Goal: Check status

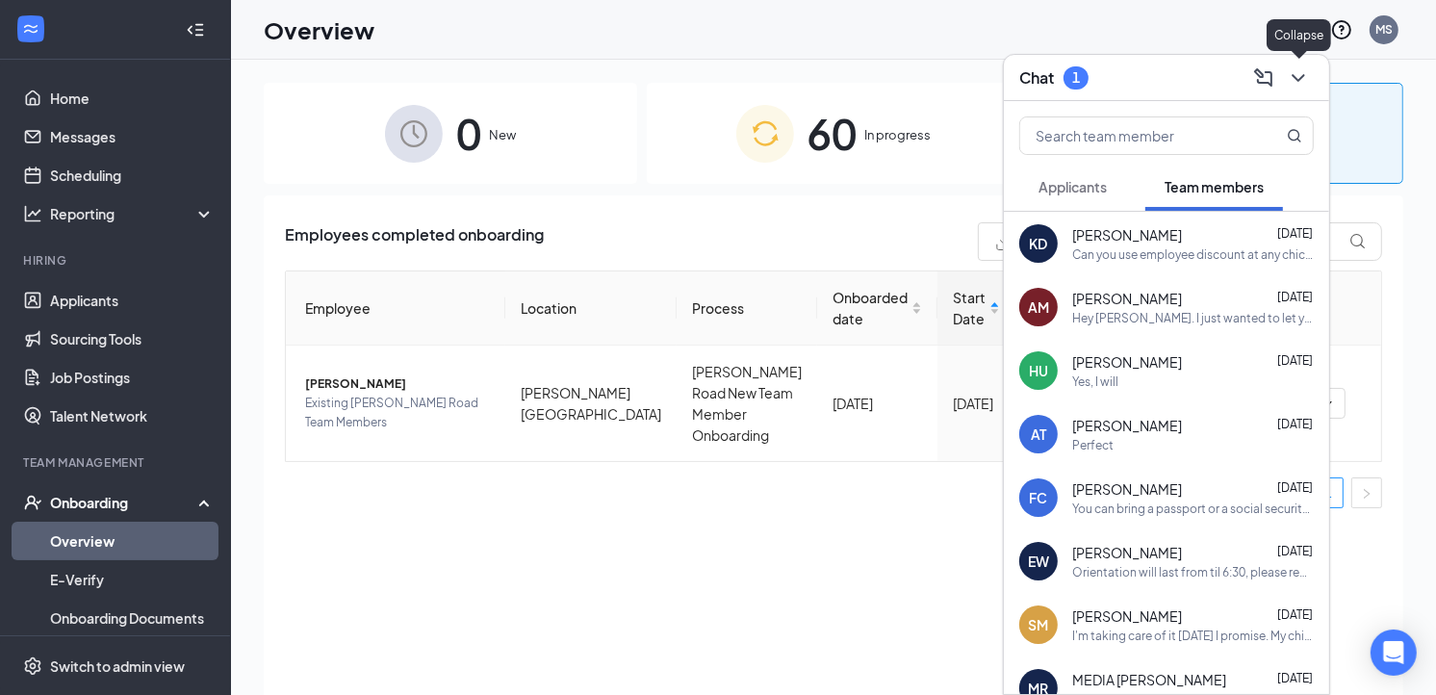
click at [1297, 83] on icon "ChevronDown" at bounding box center [1297, 77] width 23 height 23
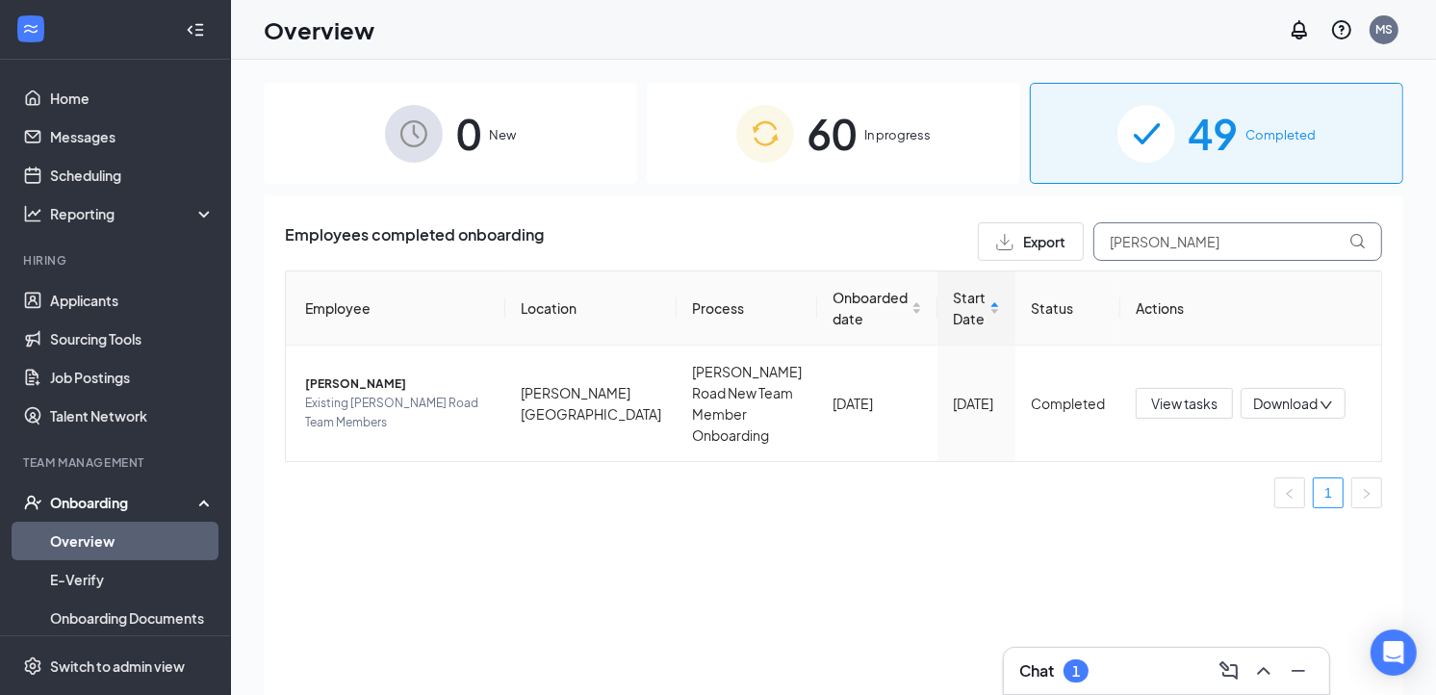
click at [1178, 245] on input "[PERSON_NAME]" at bounding box center [1237, 241] width 289 height 38
type input "s"
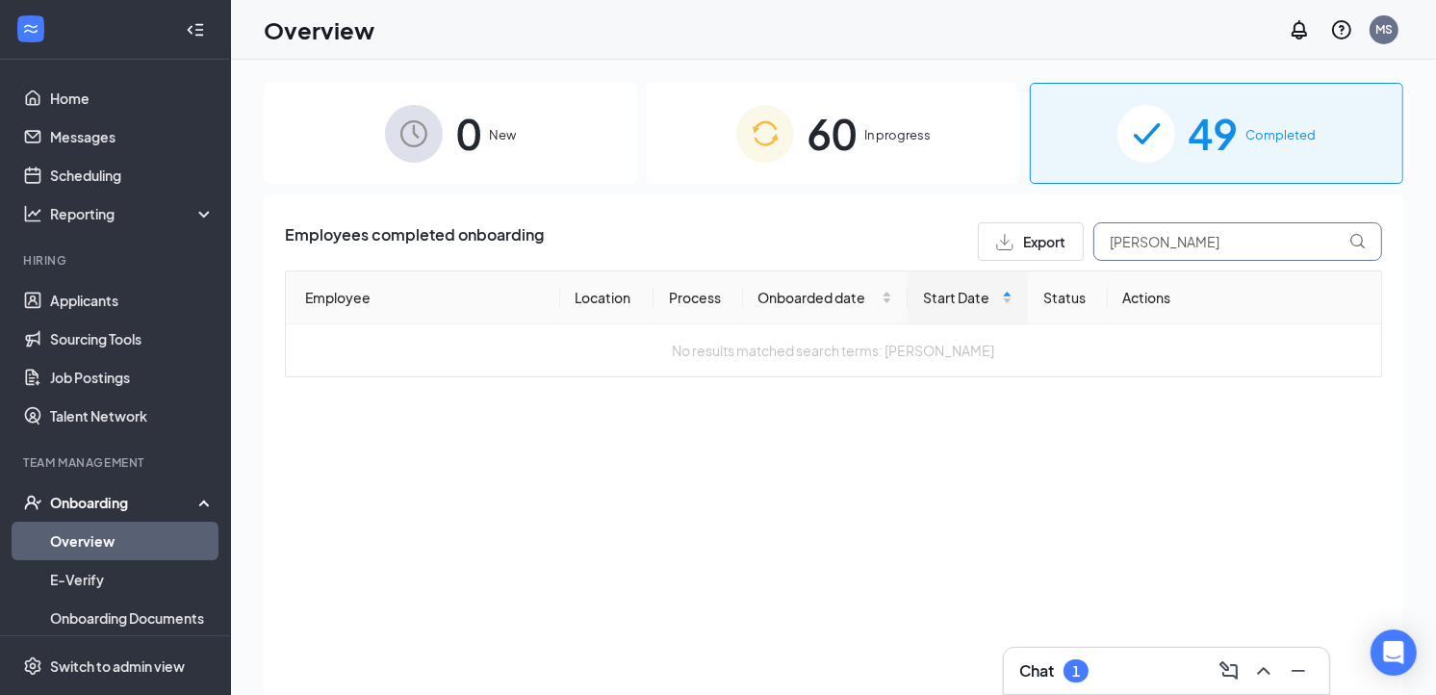
type input "[PERSON_NAME]"
click at [891, 131] on span "In progress" at bounding box center [898, 134] width 66 height 19
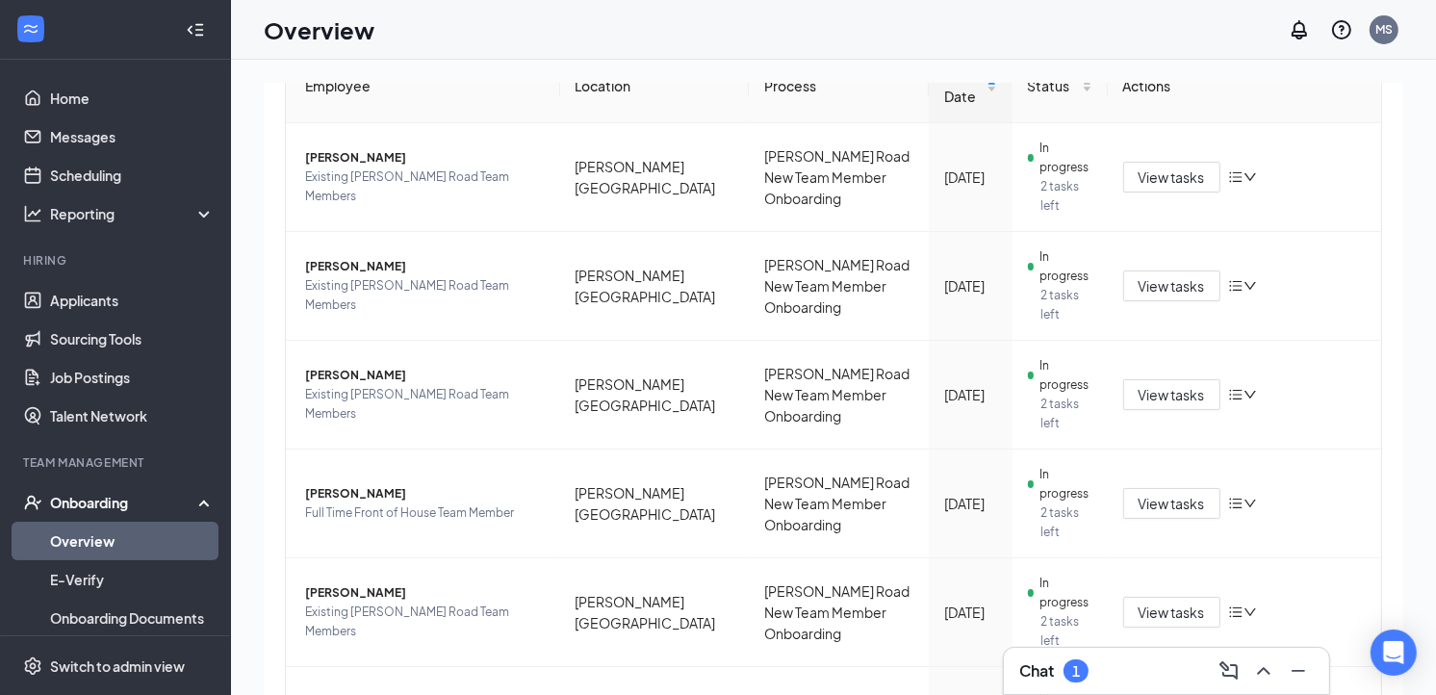
scroll to position [37, 0]
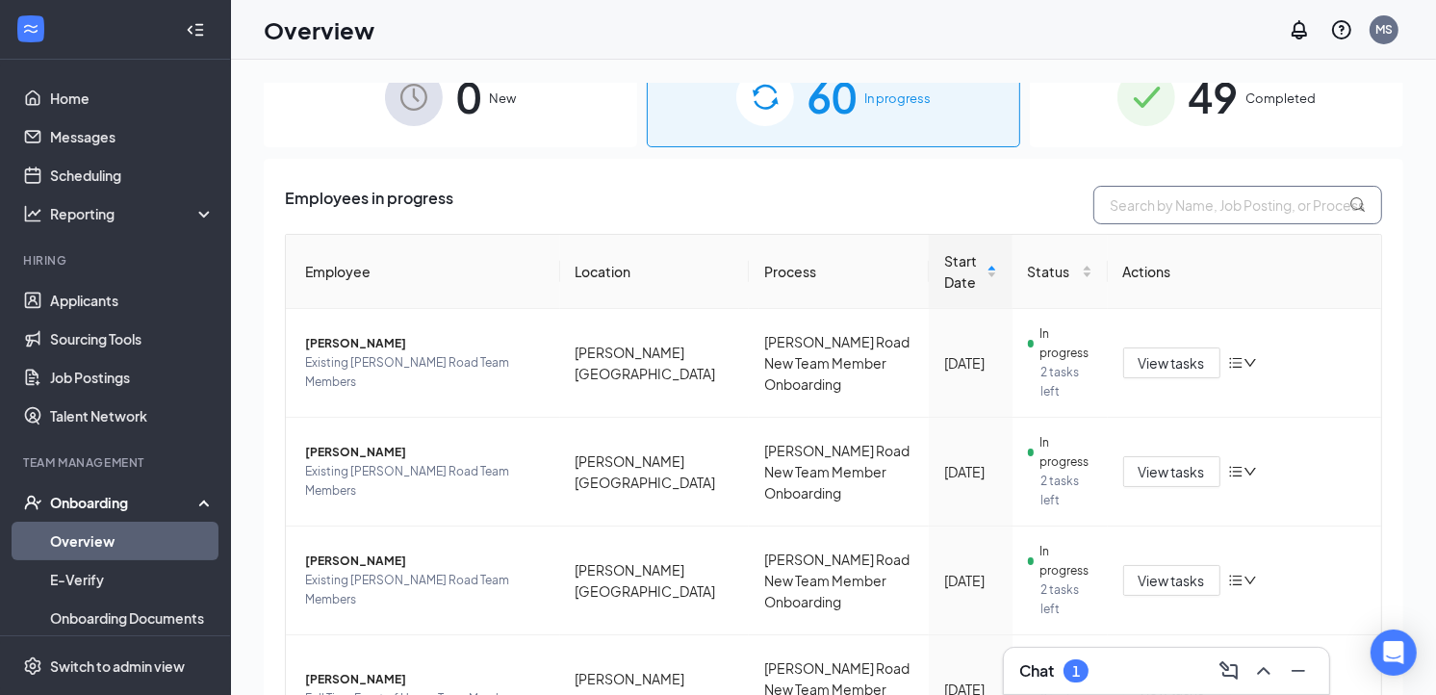
click at [1236, 213] on input "text" at bounding box center [1237, 205] width 289 height 38
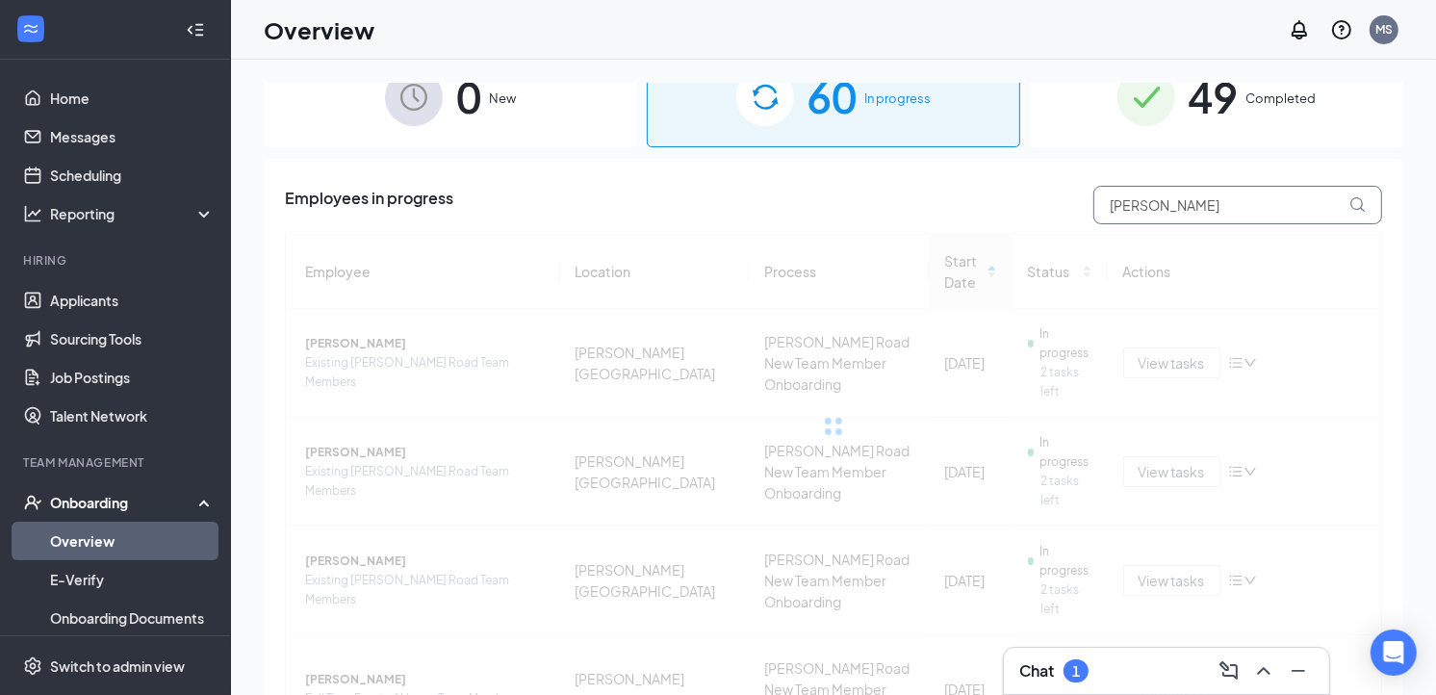
type input "[PERSON_NAME]"
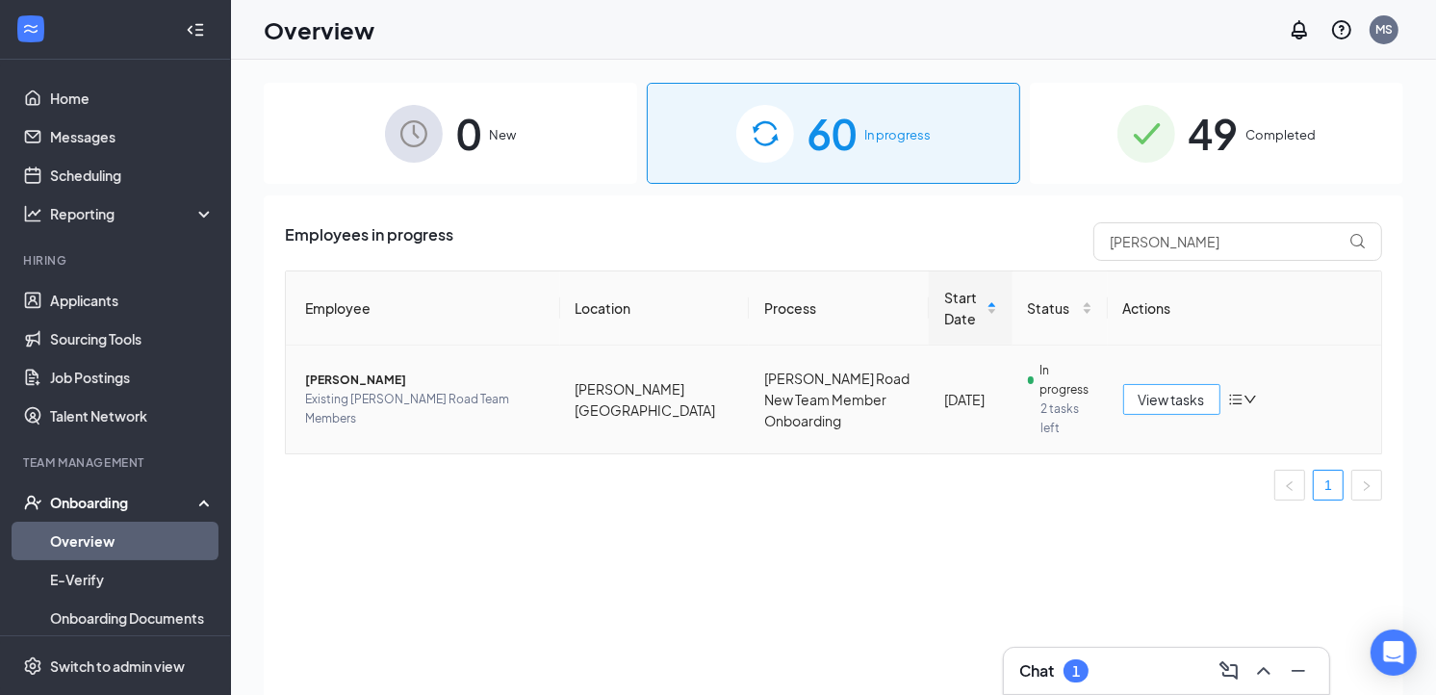
click at [1172, 397] on span "View tasks" at bounding box center [1171, 399] width 66 height 21
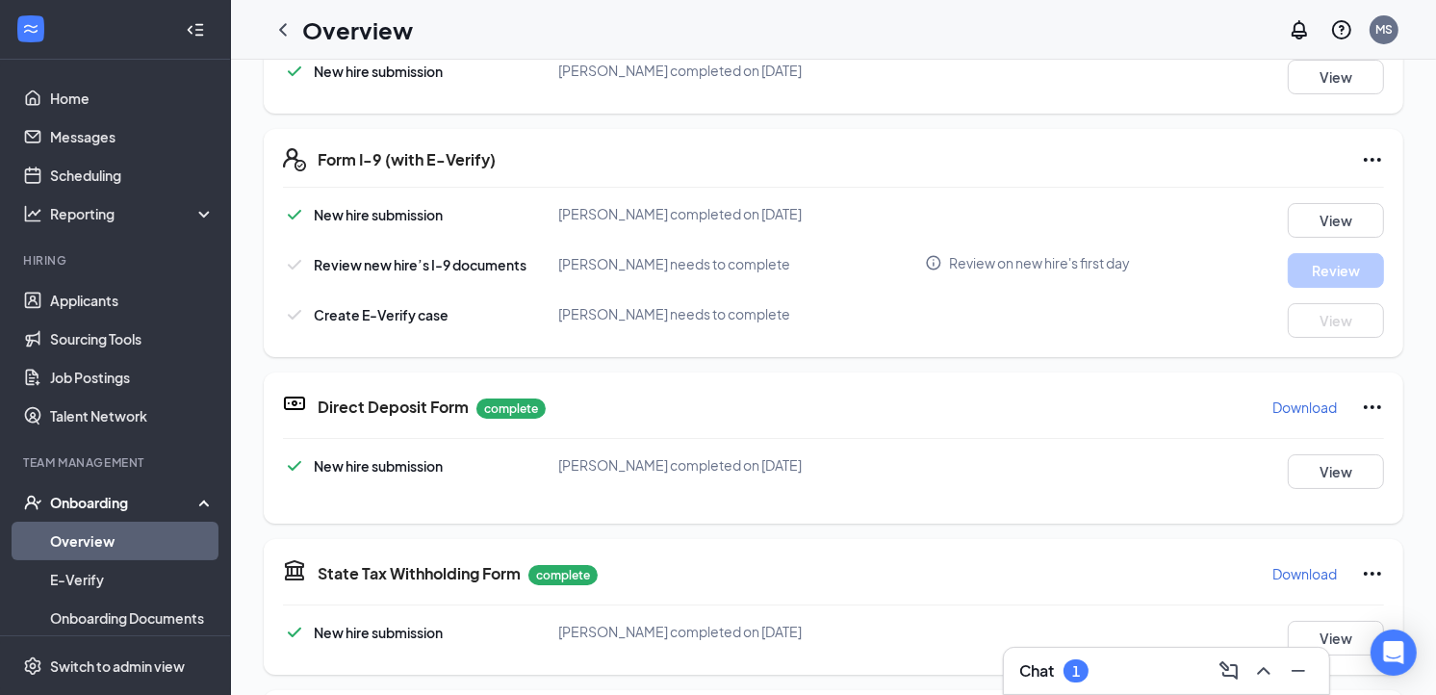
scroll to position [550, 0]
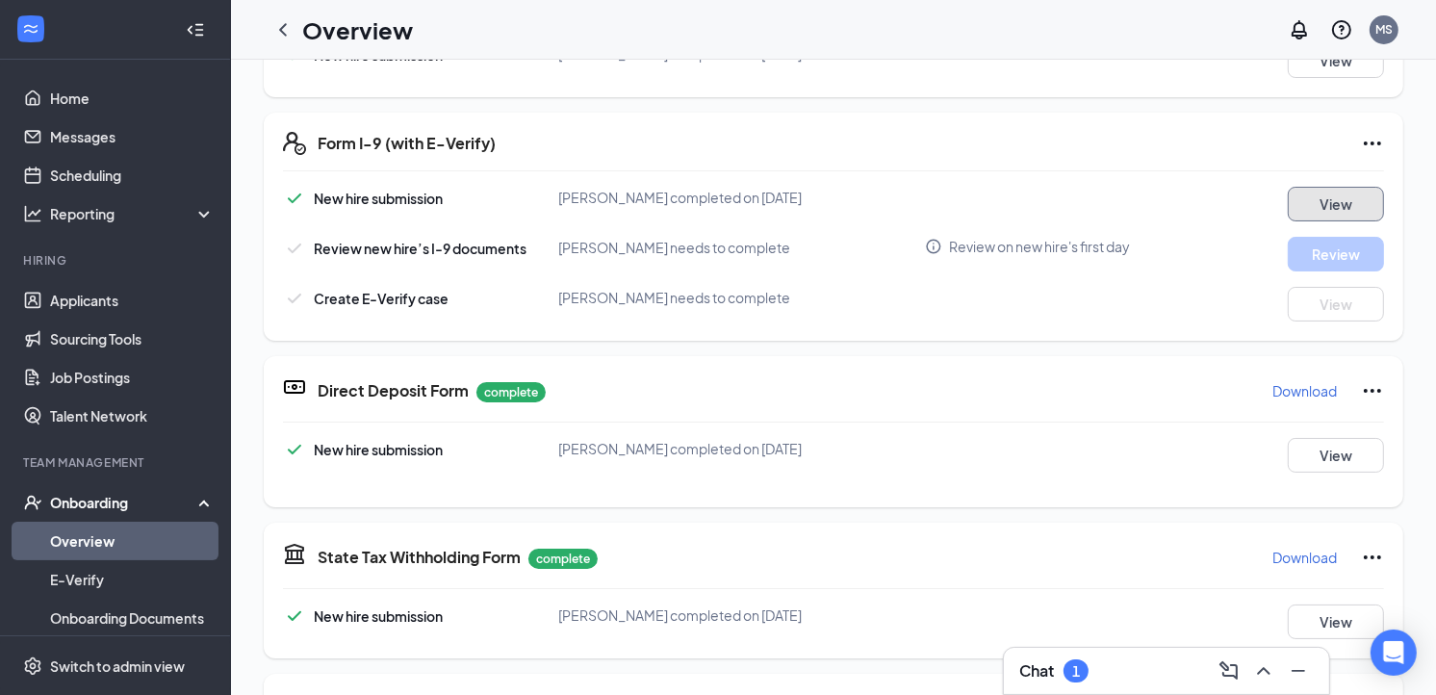
click at [1309, 189] on button "View" at bounding box center [1335, 204] width 96 height 35
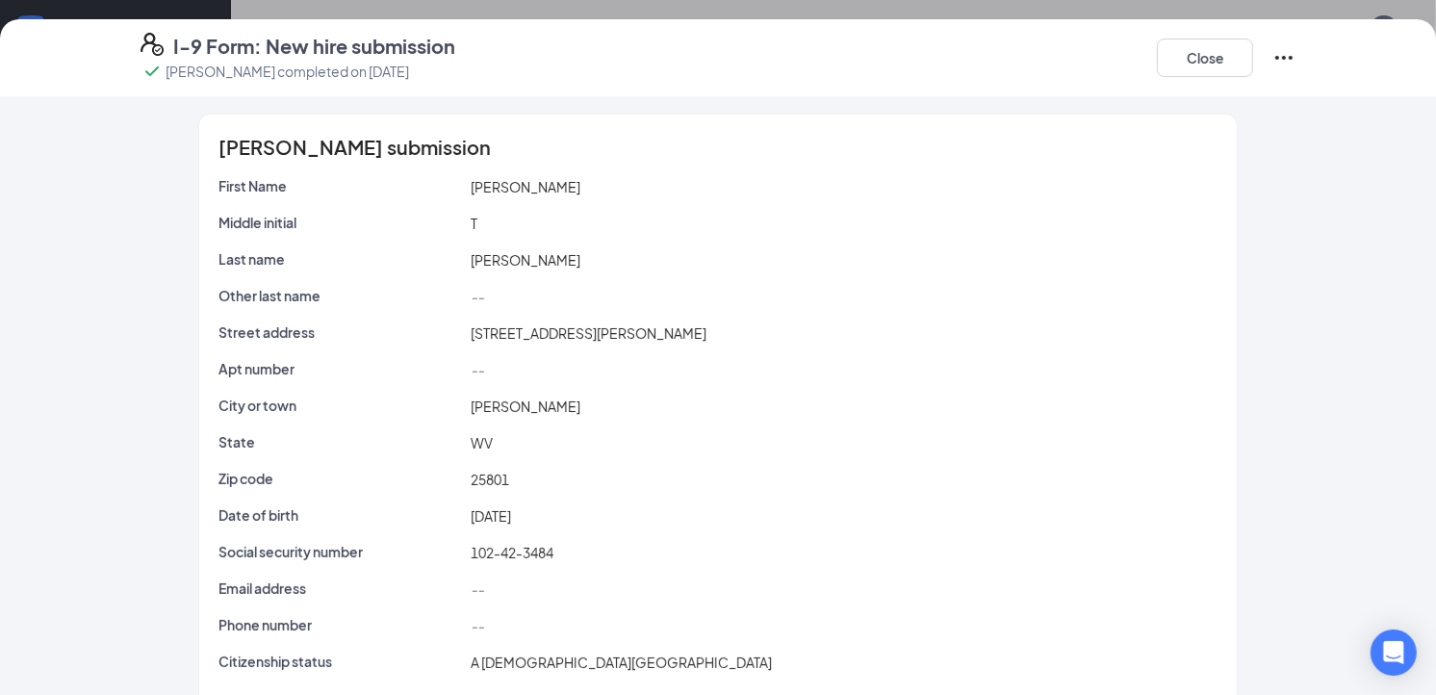
scroll to position [0, 0]
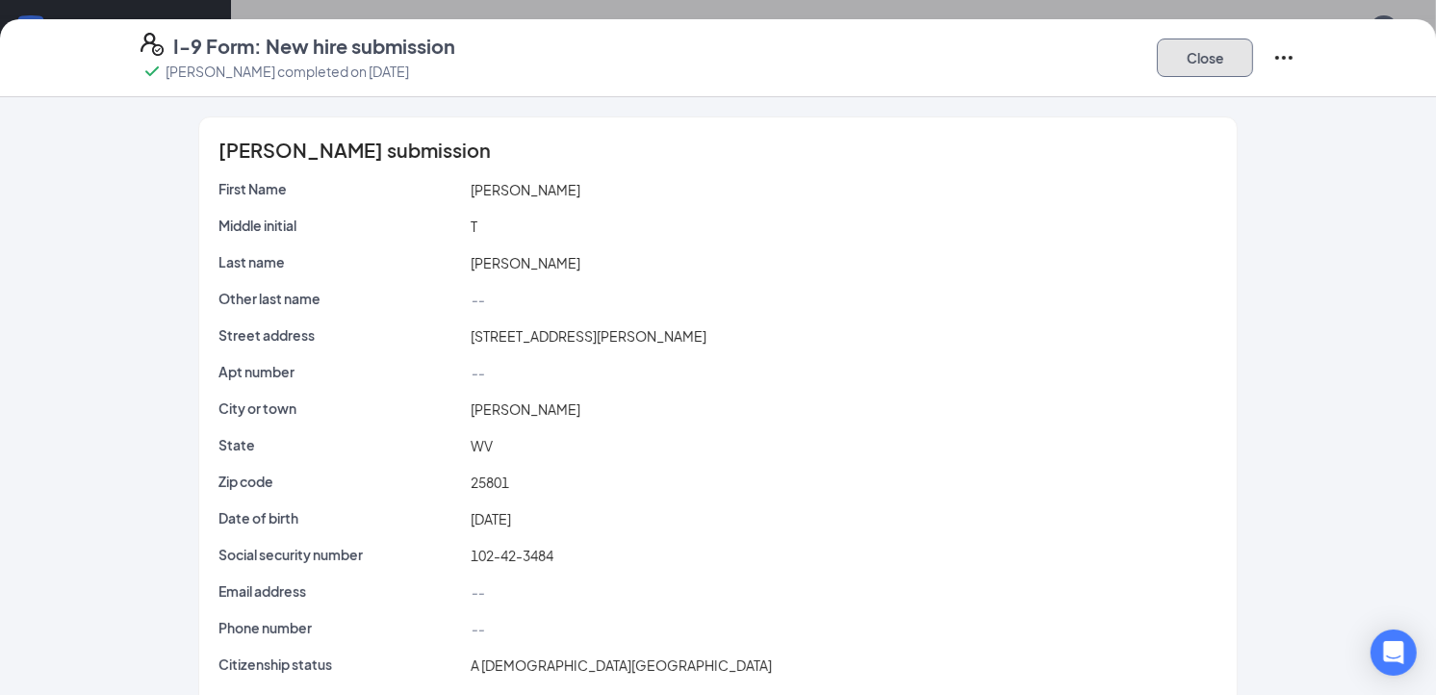
click at [1189, 64] on button "Close" at bounding box center [1205, 57] width 96 height 38
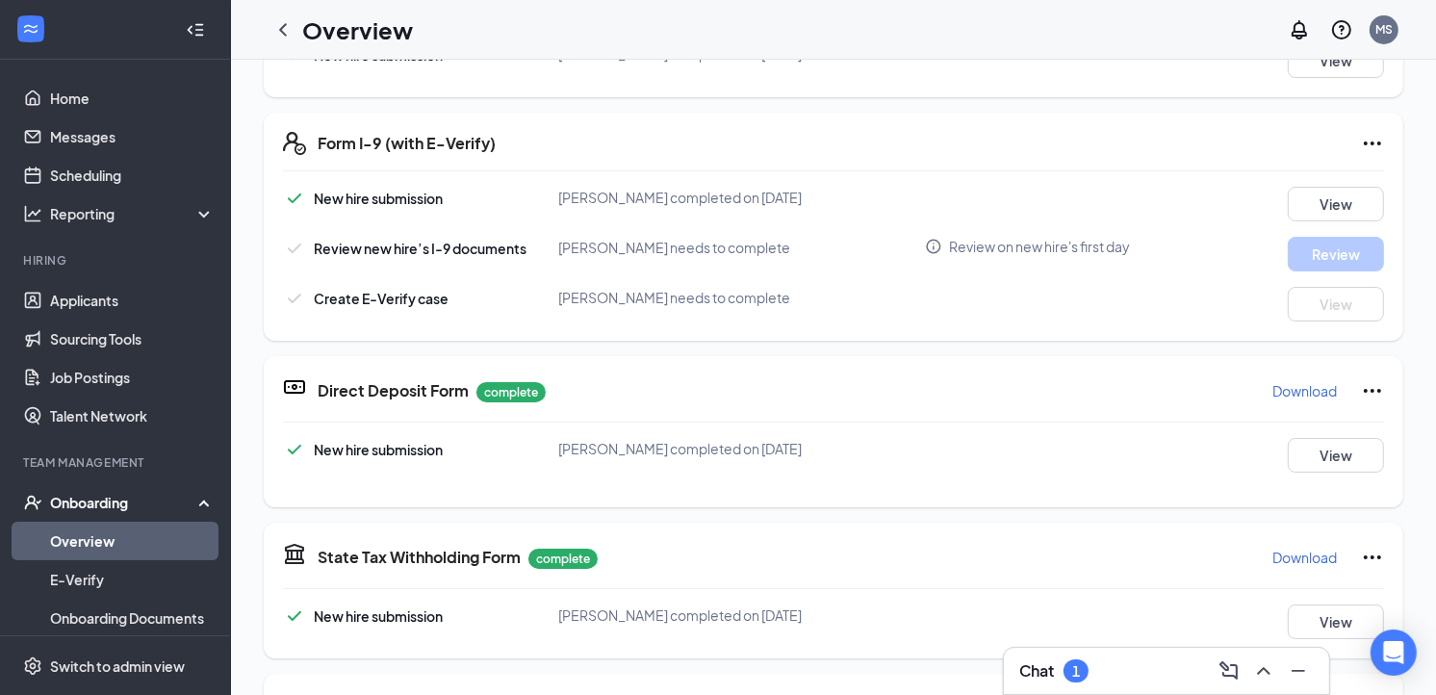
click at [69, 501] on div "Onboarding" at bounding box center [124, 502] width 148 height 19
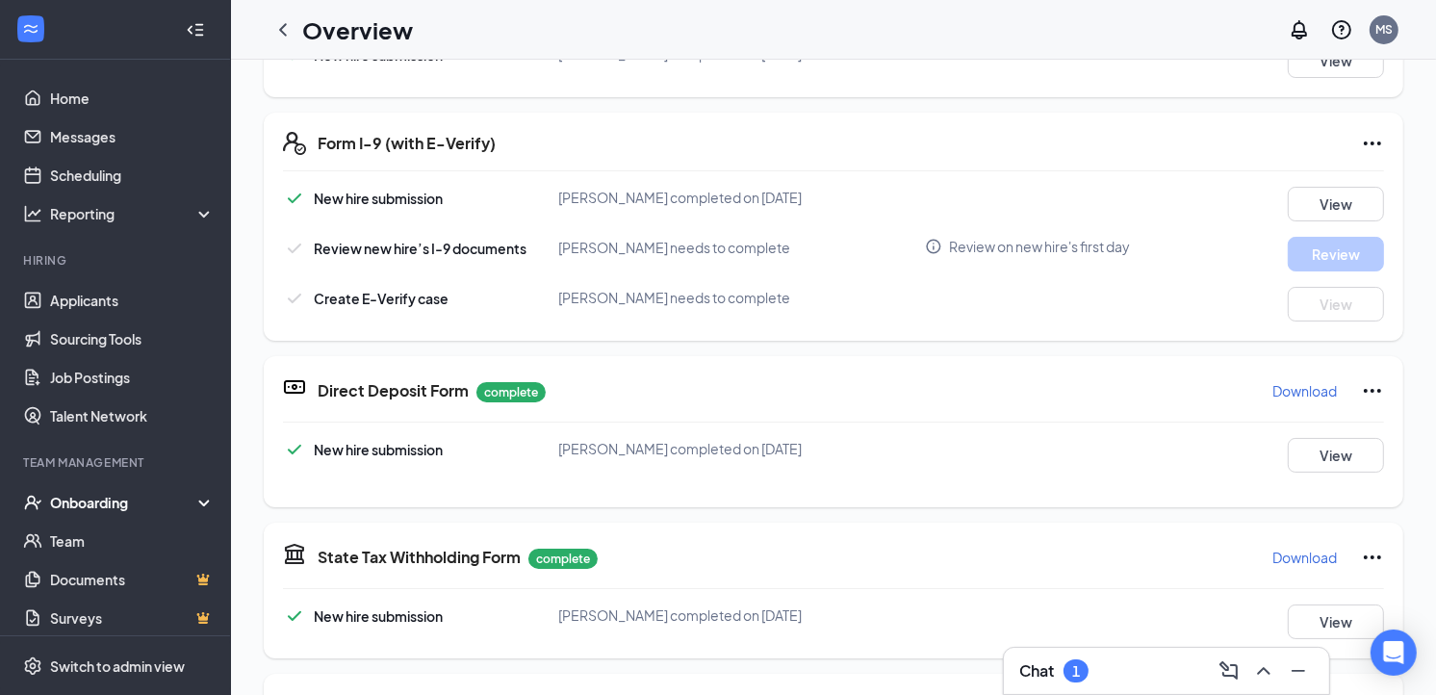
click at [82, 493] on div "Onboarding" at bounding box center [124, 502] width 148 height 19
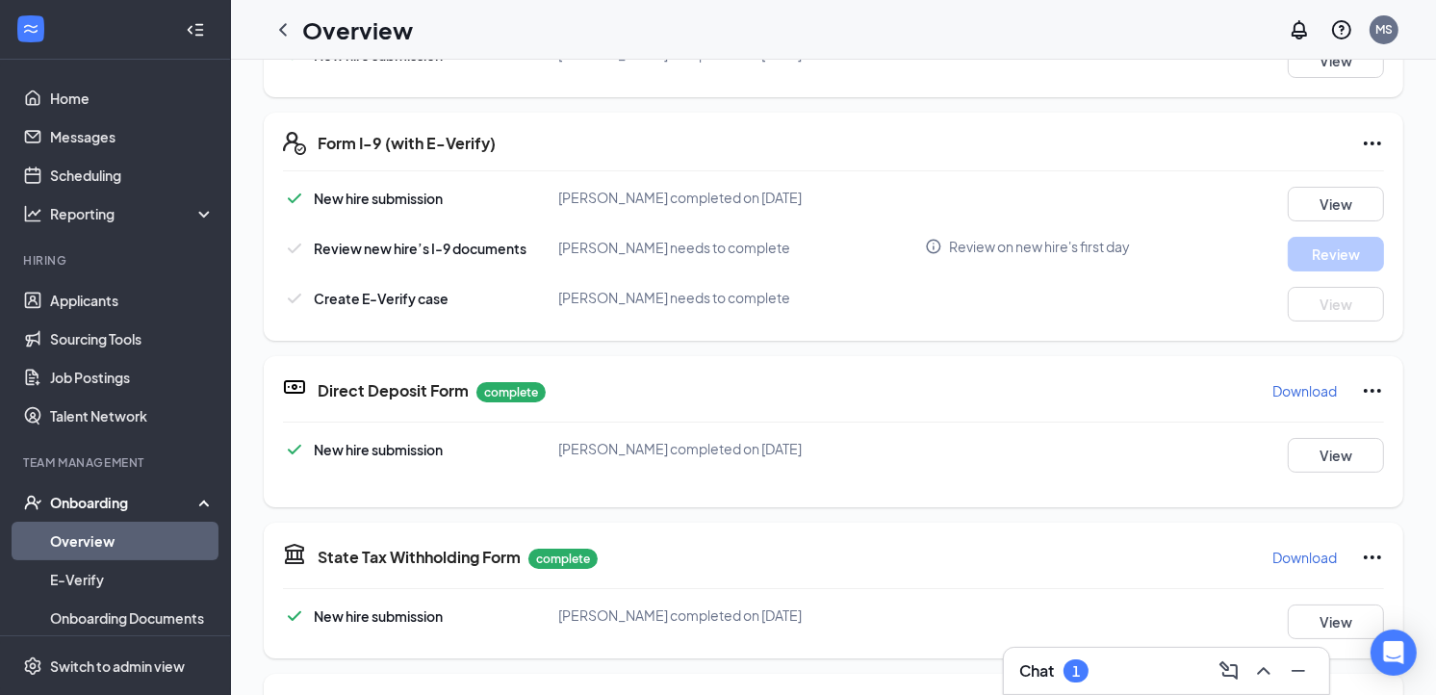
click at [81, 540] on link "Overview" at bounding box center [132, 540] width 165 height 38
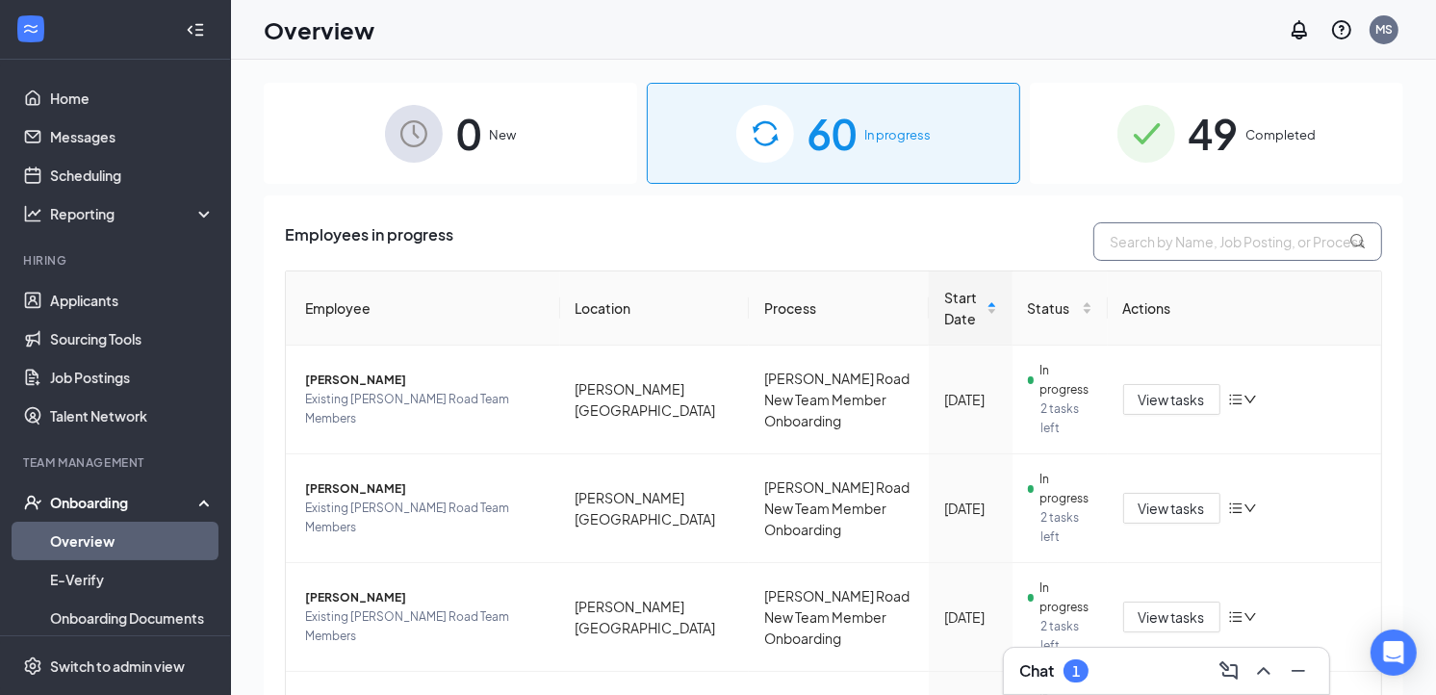
click at [1185, 239] on input "text" at bounding box center [1237, 241] width 289 height 38
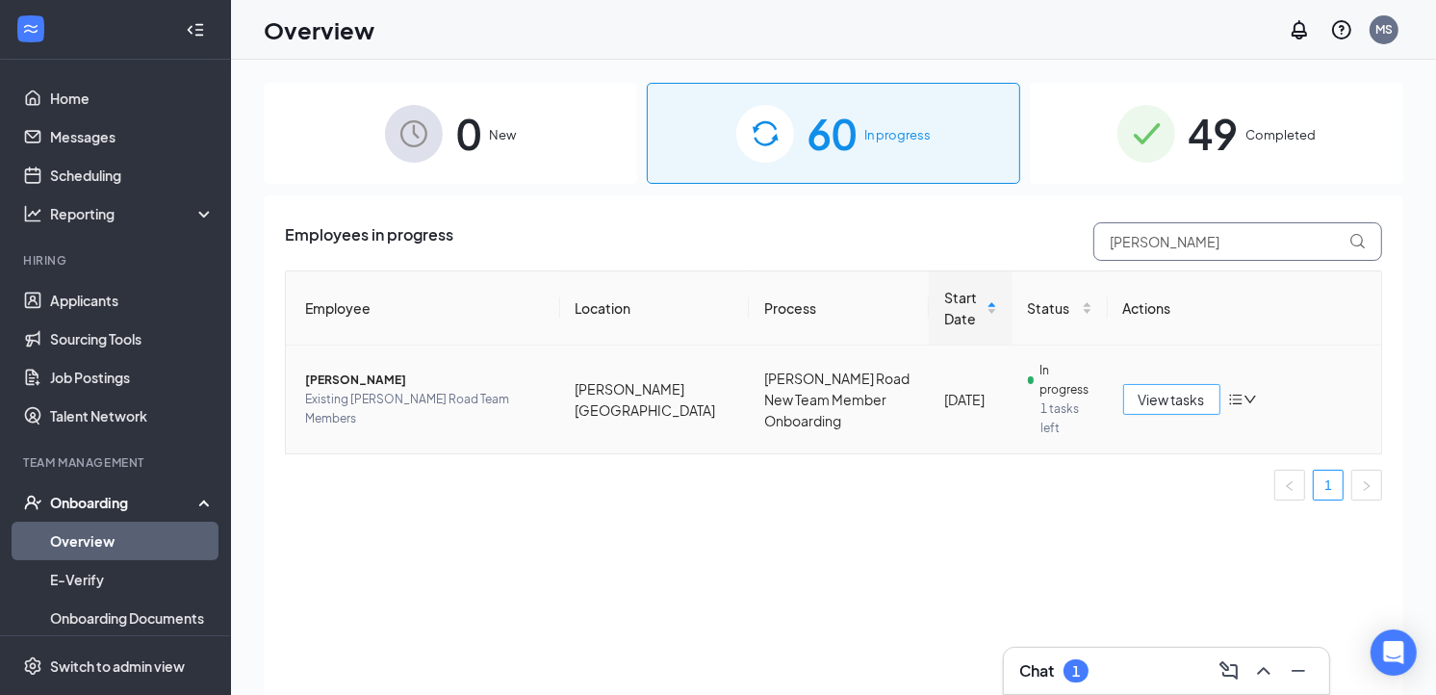
type input "[PERSON_NAME]"
click at [1170, 401] on span "View tasks" at bounding box center [1171, 399] width 66 height 21
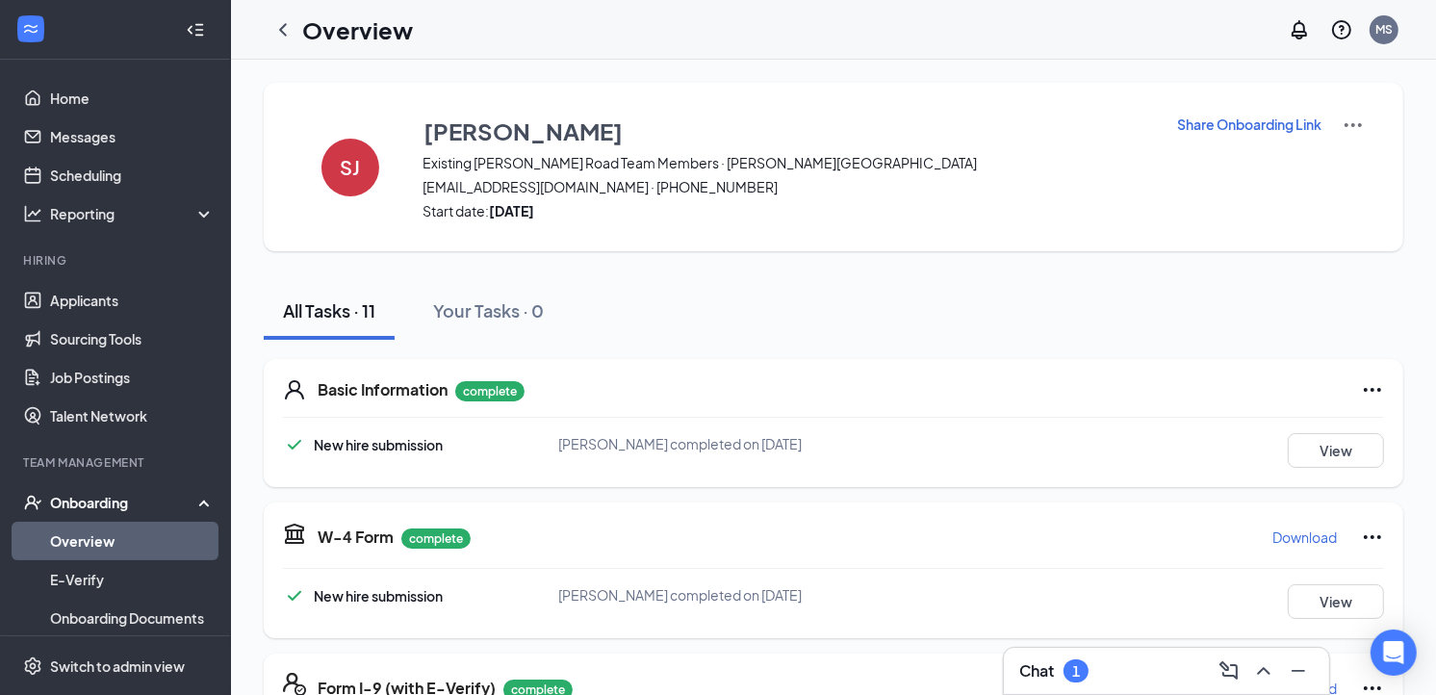
drag, startPoint x: 1436, startPoint y: 375, endPoint x: 1100, endPoint y: 303, distance: 343.5
click at [1100, 303] on div "All Tasks · 11 Your Tasks · 0" at bounding box center [833, 311] width 1139 height 58
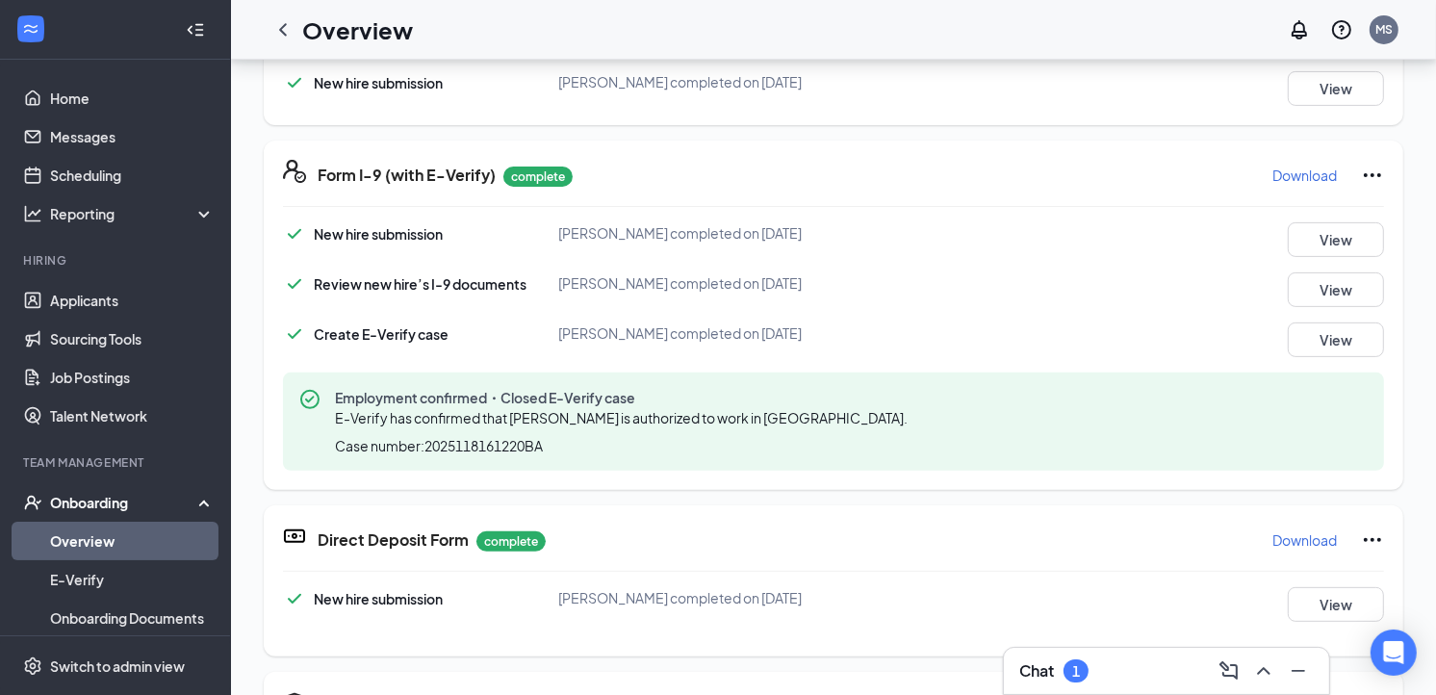
scroll to position [536, 0]
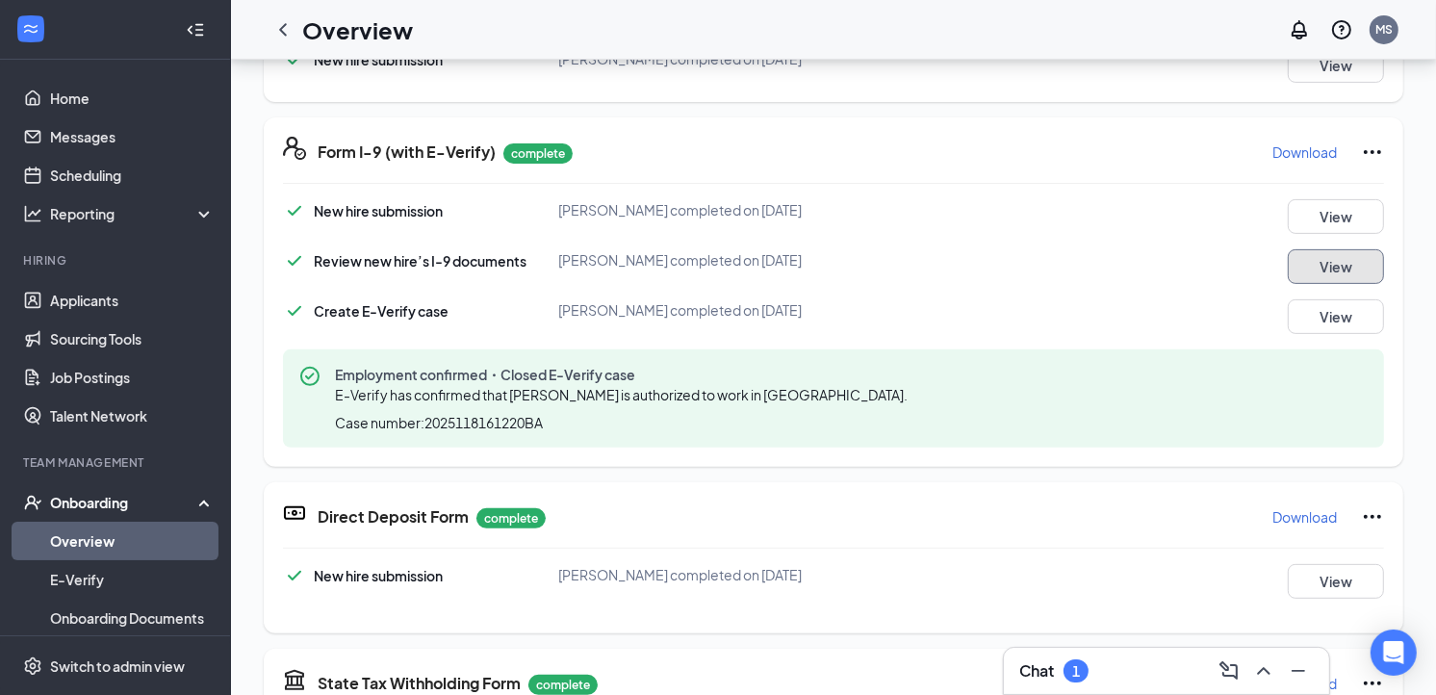
click at [1311, 265] on button "View" at bounding box center [1335, 266] width 96 height 35
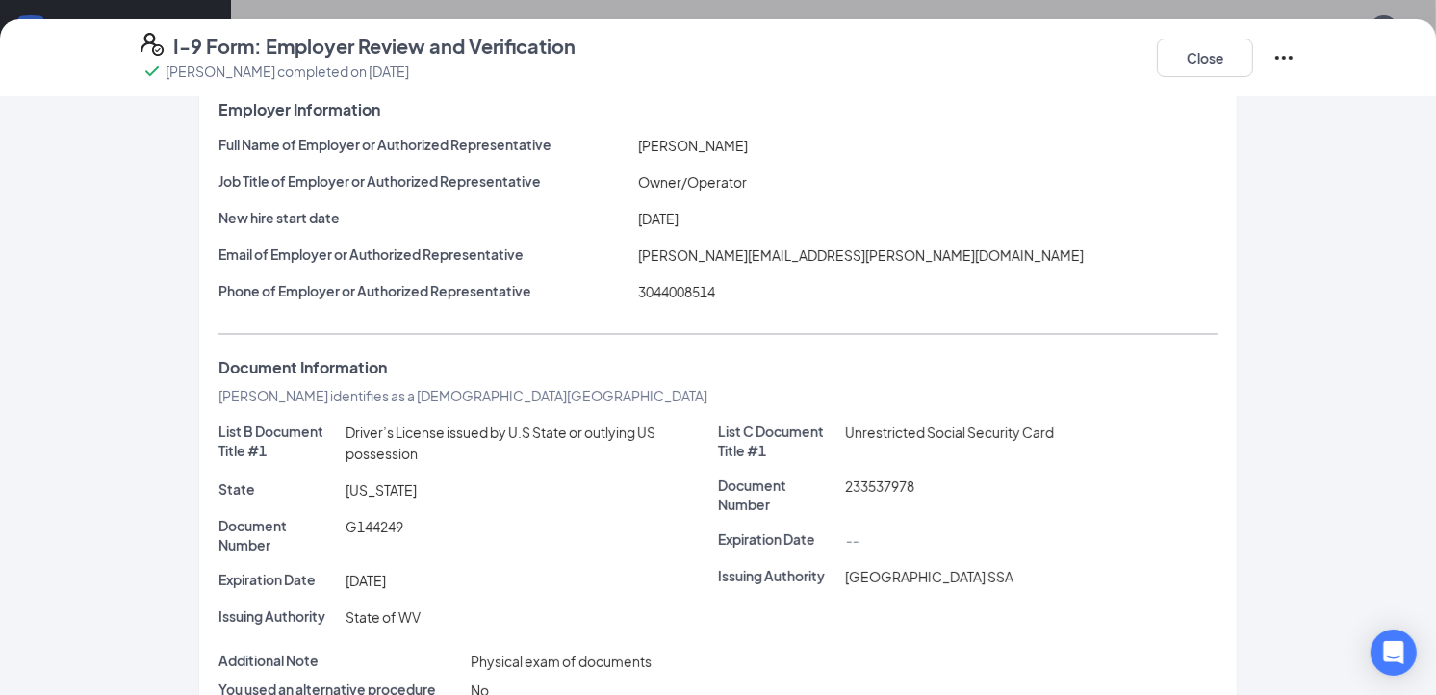
scroll to position [103, 0]
